Goal: Find specific page/section: Find specific page/section

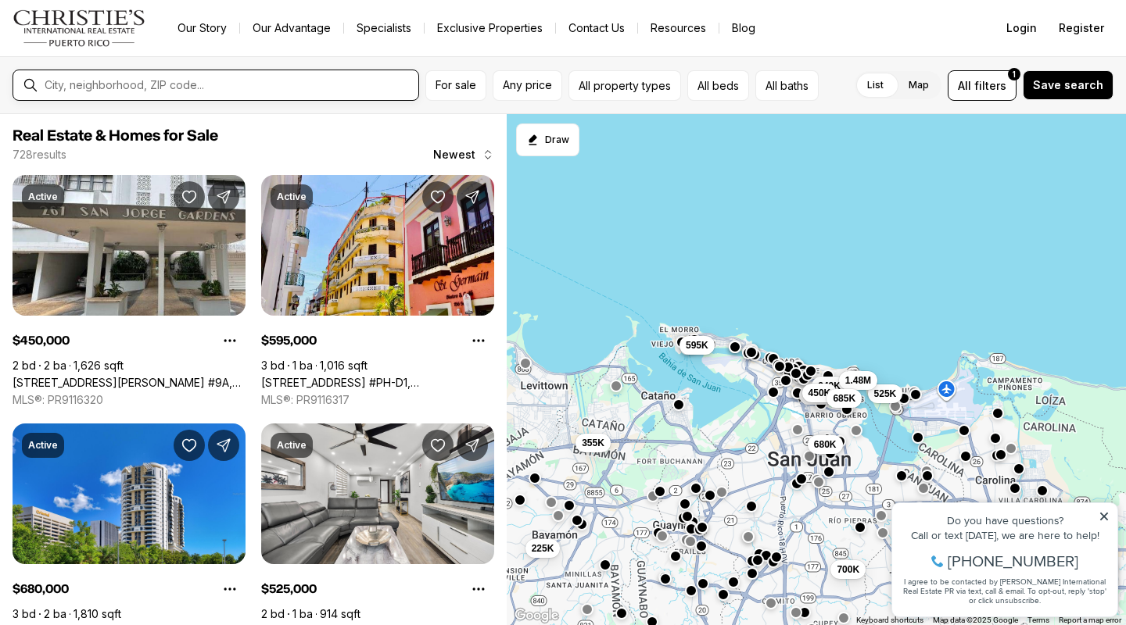
click at [135, 87] on input "text" at bounding box center [228, 85] width 367 height 13
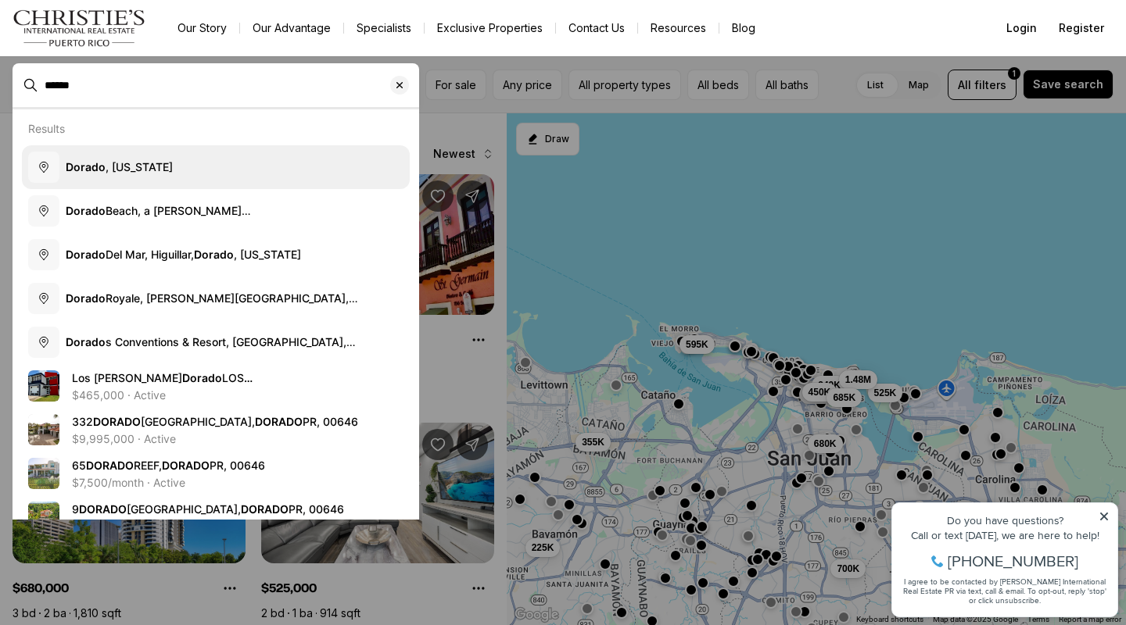
type input "******"
click at [123, 168] on span "Dorado , [US_STATE]" at bounding box center [119, 166] width 107 height 13
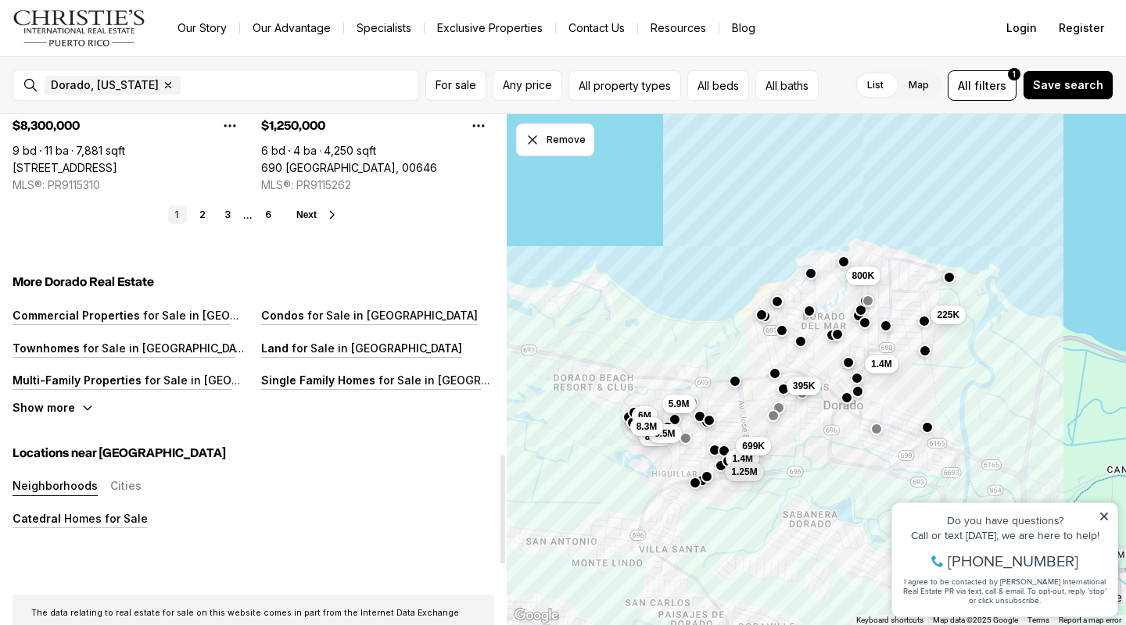
scroll to position [1235, 0]
